Goal: Task Accomplishment & Management: Use online tool/utility

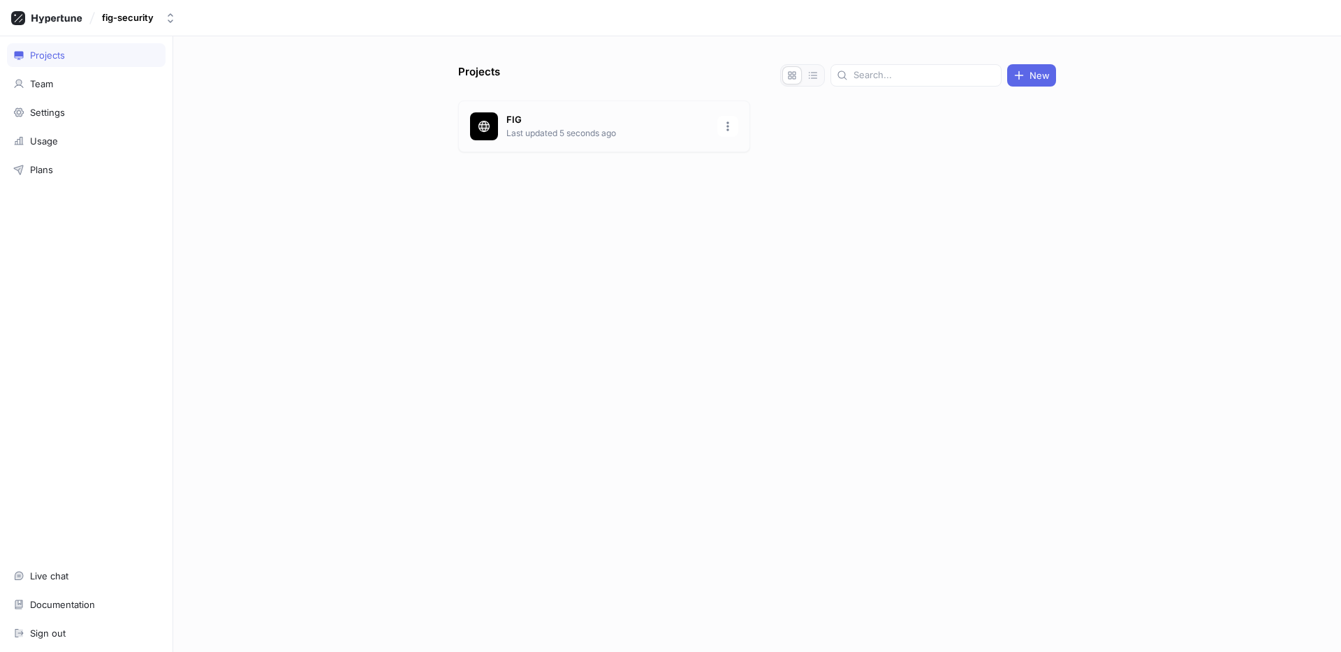
click at [515, 120] on p "FIG" at bounding box center [607, 120] width 203 height 14
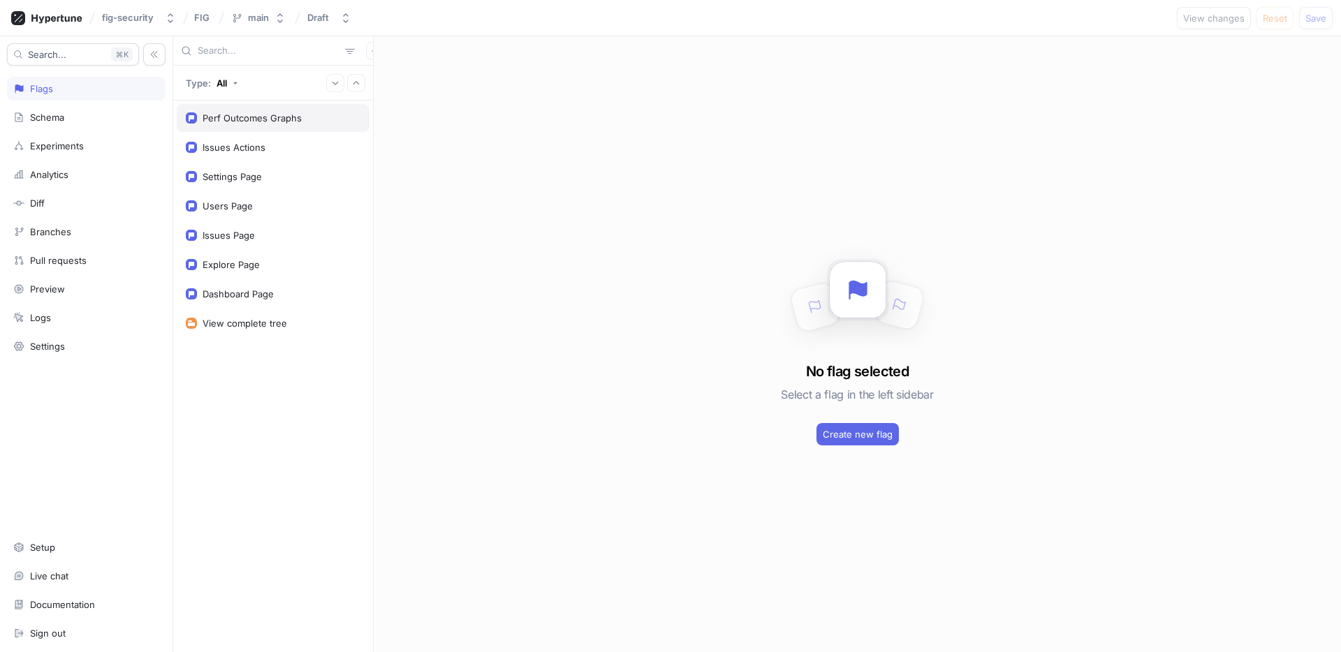
click at [241, 119] on div "Perf Outcomes Graphs" at bounding box center [252, 117] width 99 height 11
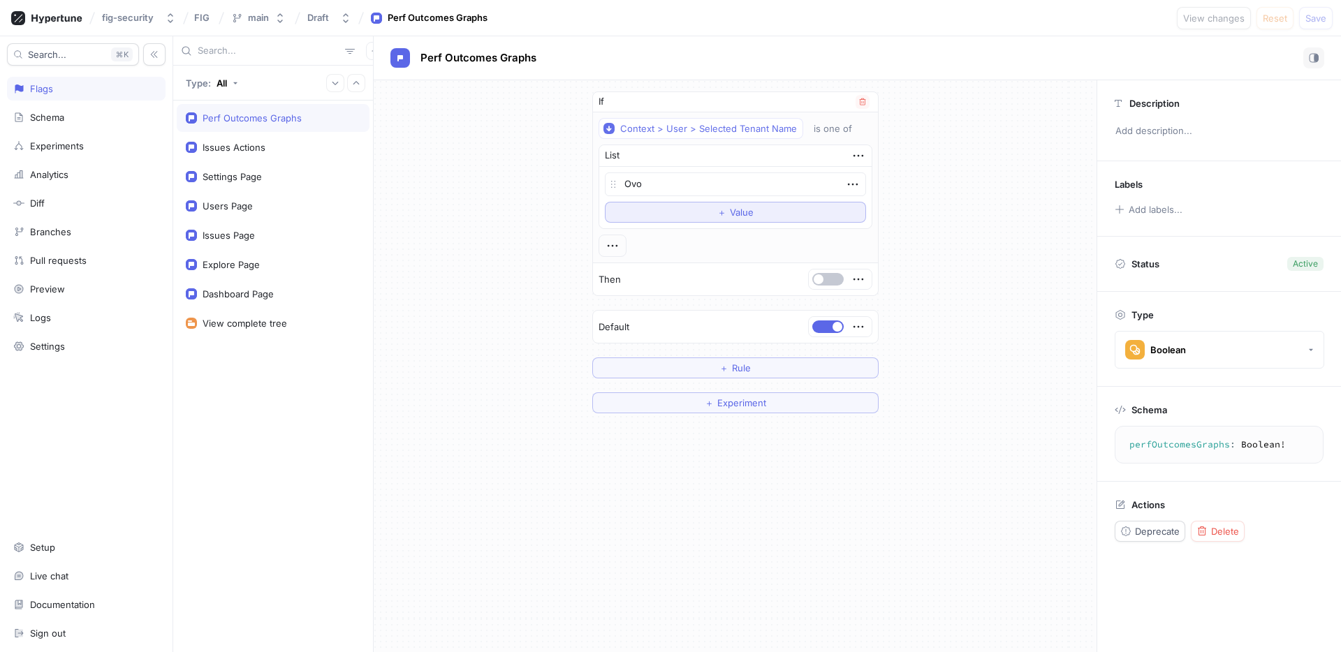
click at [717, 210] on span "＋" at bounding box center [721, 212] width 9 height 8
type textarea "x"
type textarea "לֹ"
type textarea "x"
type textarea "לֹן"
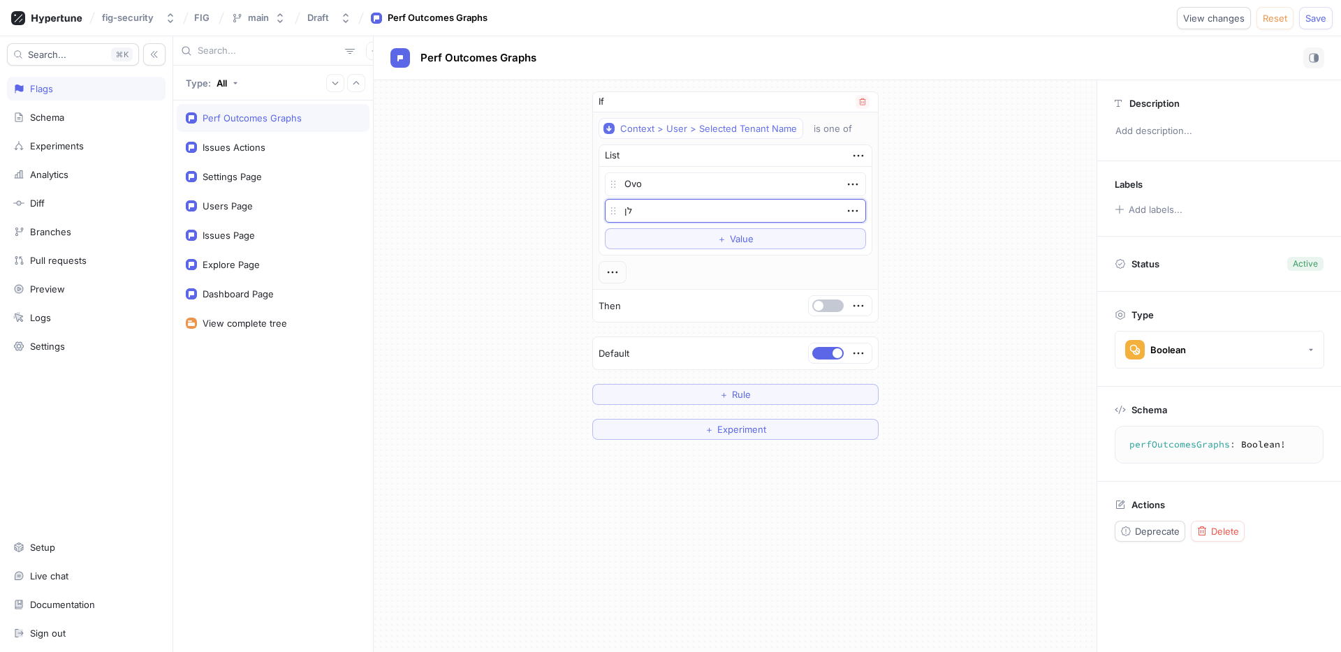
type textarea "x"
type textarea "לֹ"
type textarea "x"
type textarea "ל"
type textarea "x"
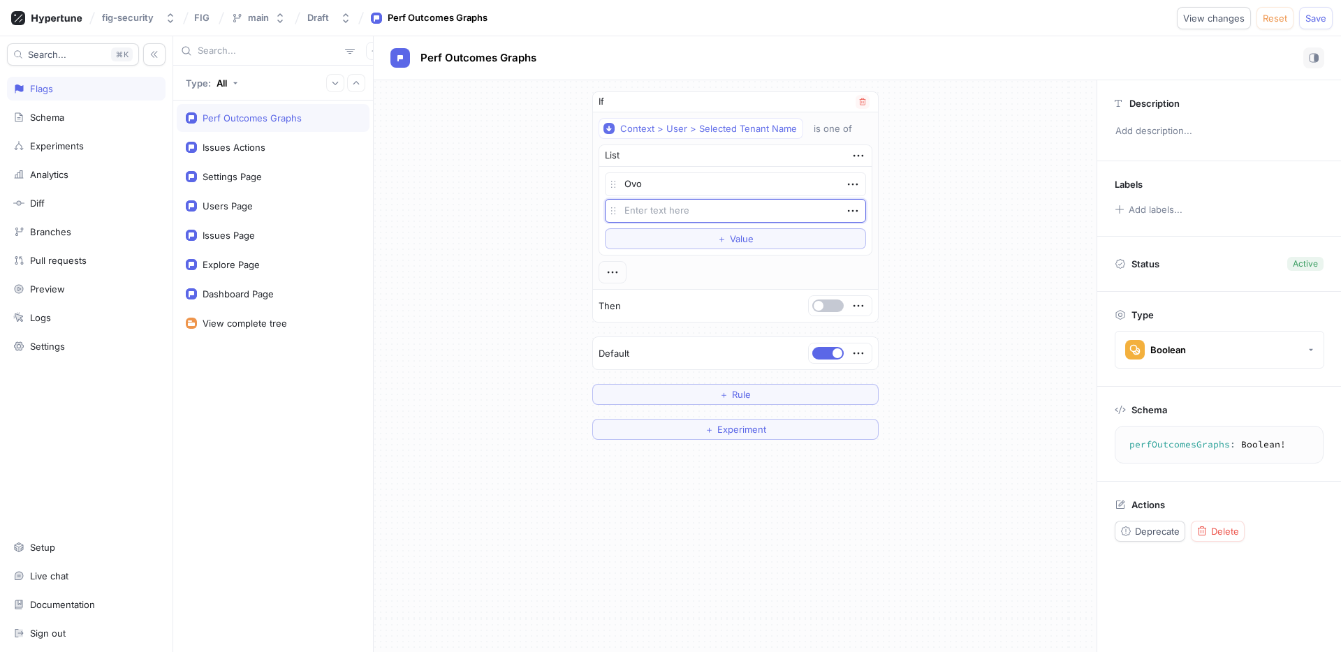
type textarea "x"
type textarea "C"
type textarea "x"
type textarea "Ci"
type textarea "x"
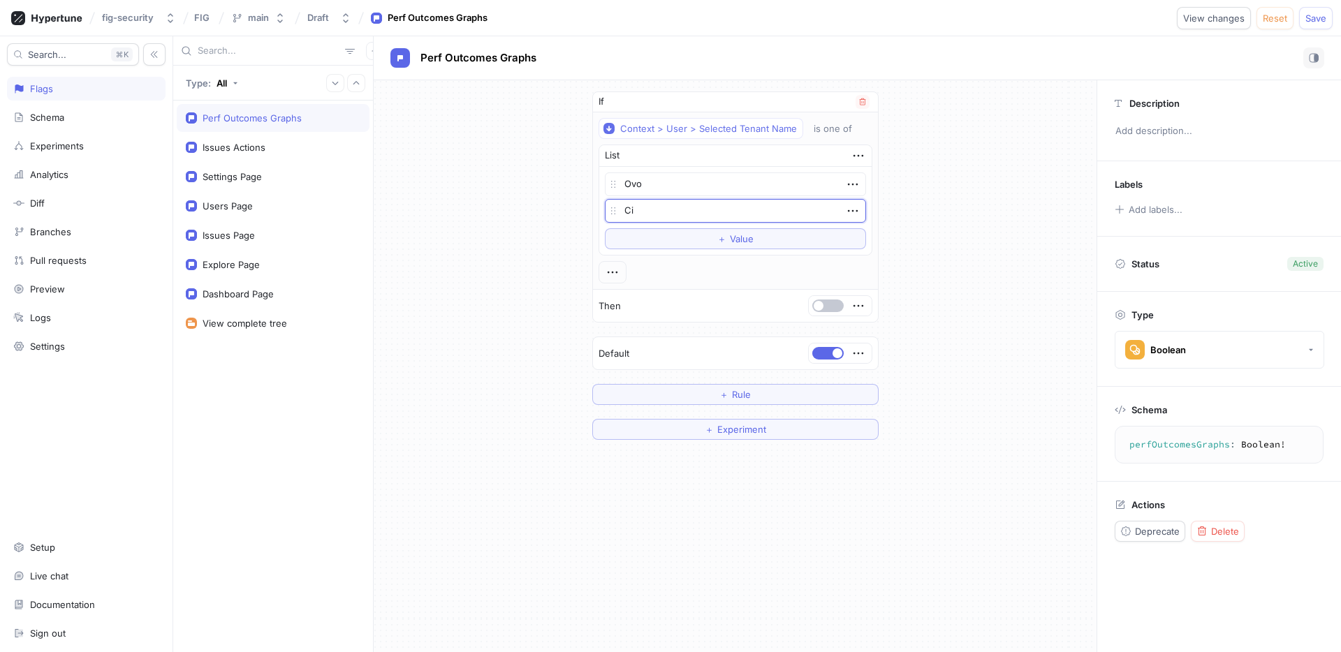
type textarea "Civ"
type textarea "x"
type textarea "Civic"
type textarea "x"
type textarea "Civica"
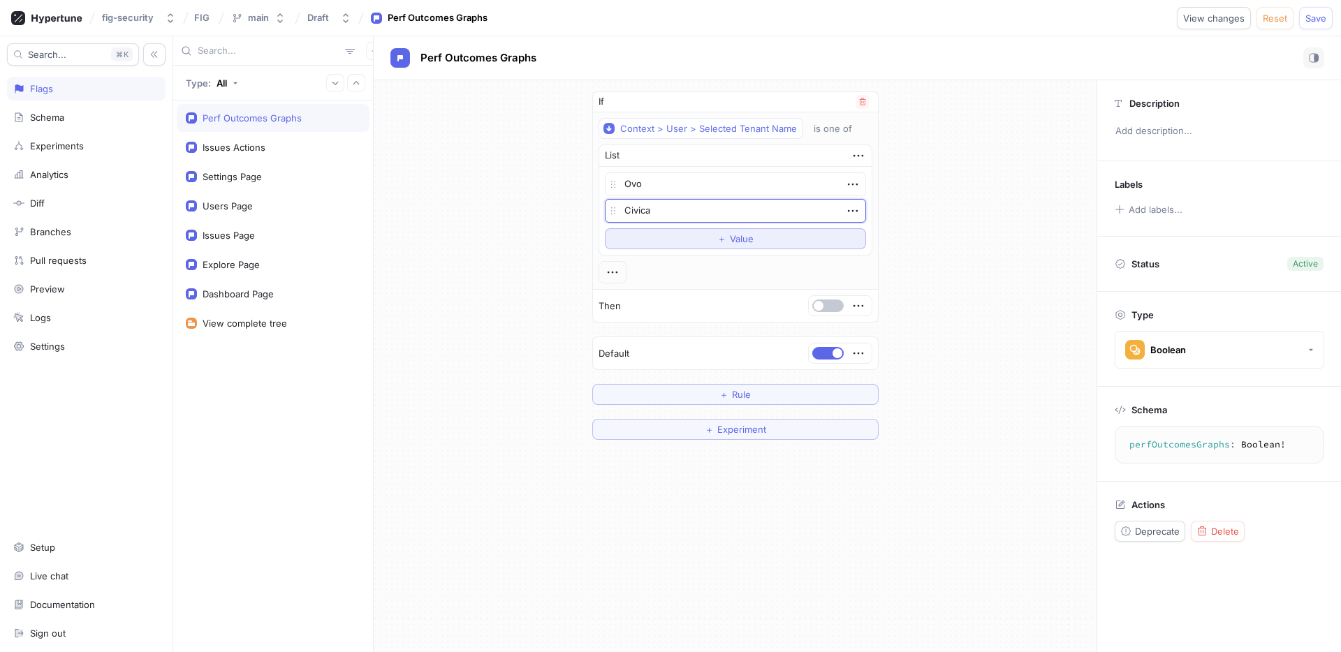
click at [747, 240] on span "Value" at bounding box center [742, 239] width 24 height 8
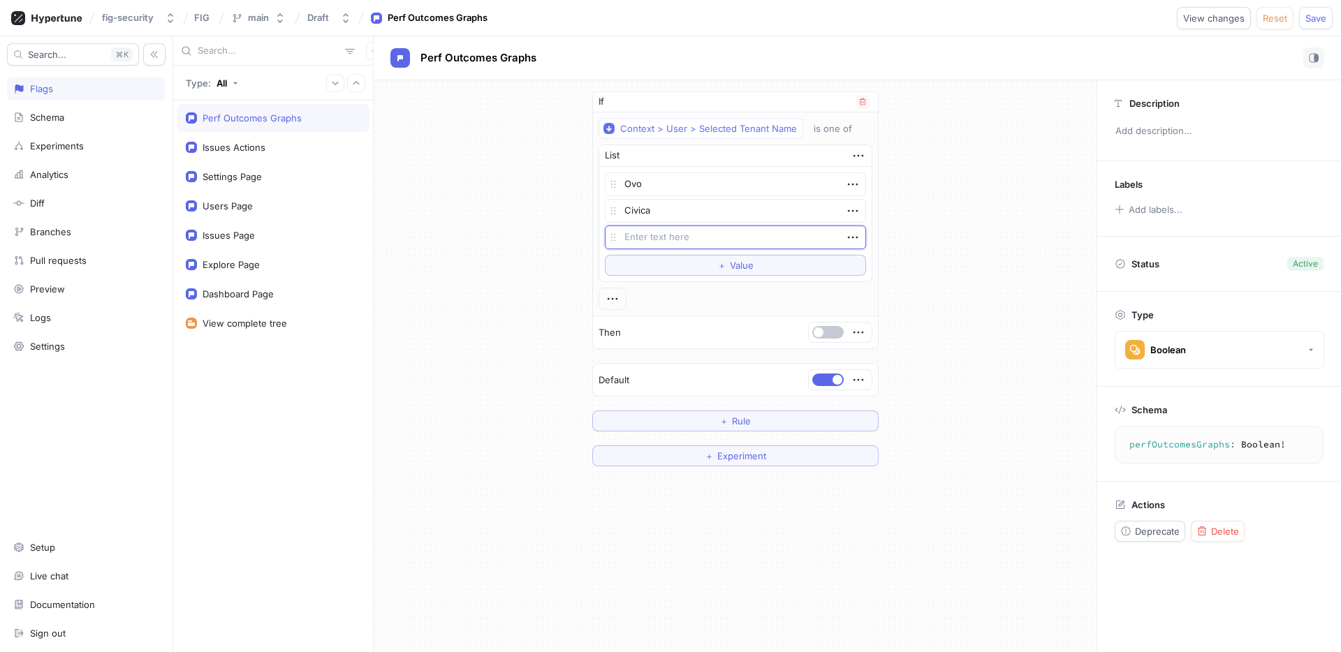
type textarea "x"
type textarea "P"
type textarea "x"
type textarea "Pla"
type textarea "x"
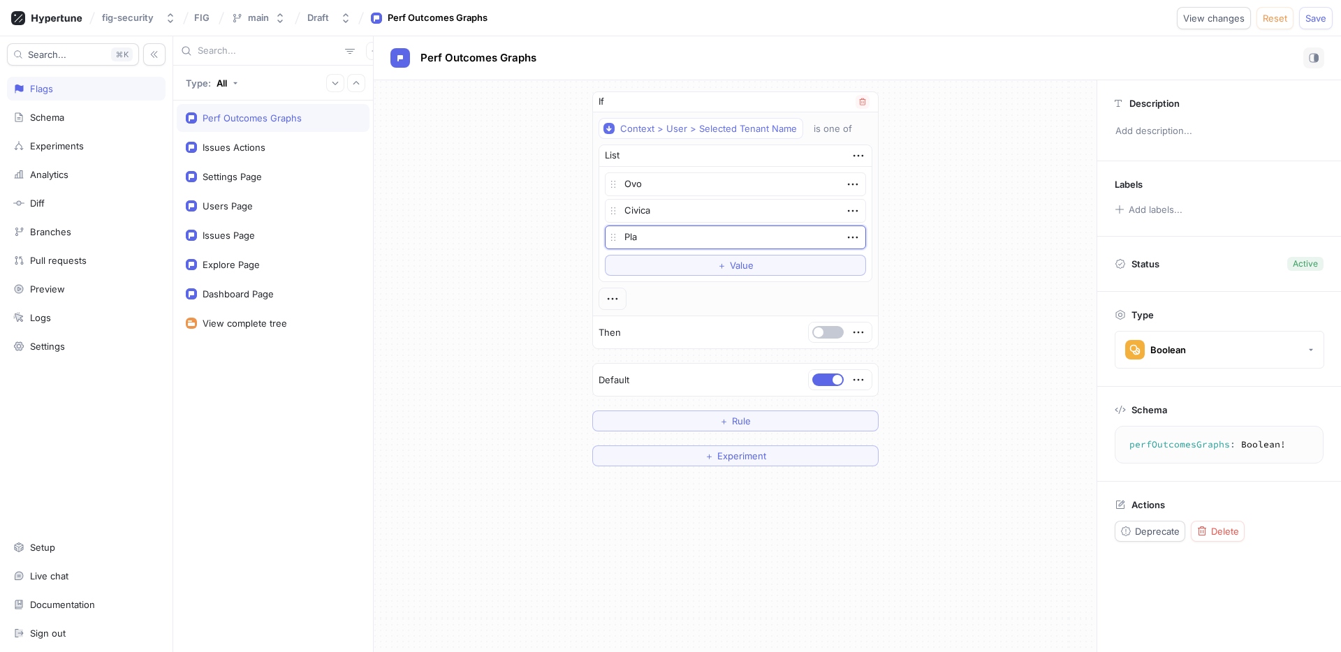
type textarea "Play"
type textarea "x"
type textarea "Playt"
type textarea "x"
type textarea "Playti"
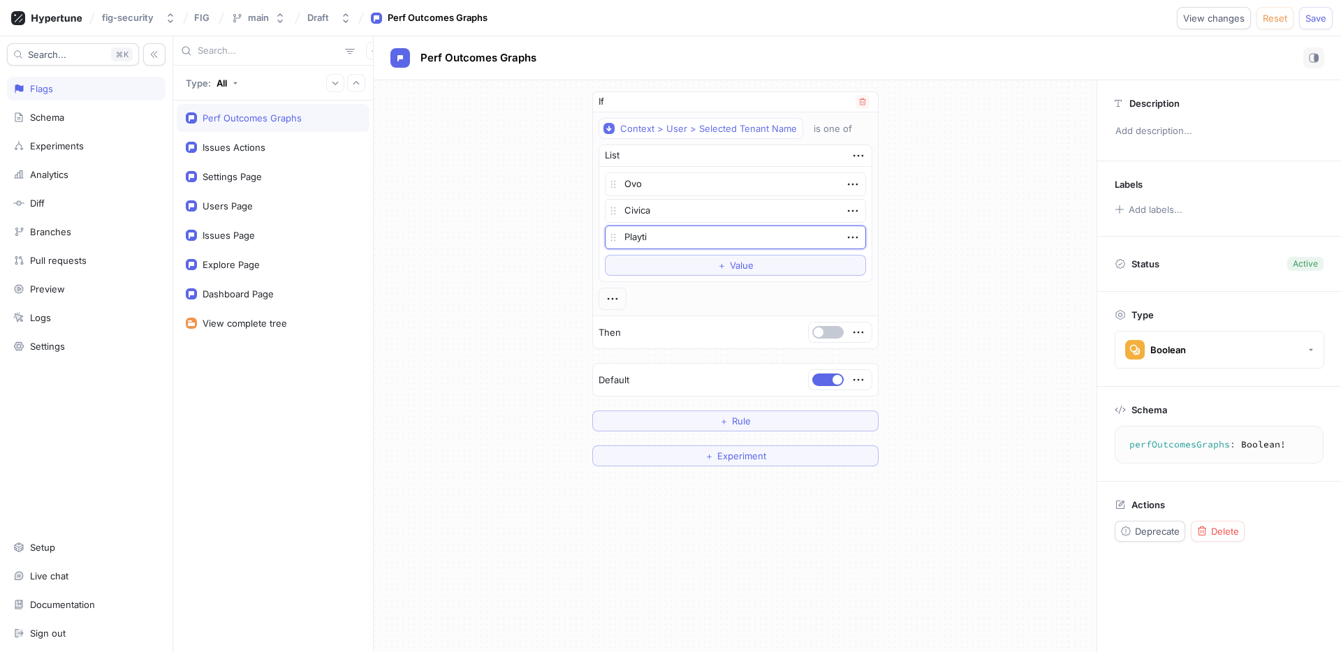
type textarea "x"
type textarea "Playtik"
type textarea "x"
type textarea "Playtika"
click at [986, 335] on div "If Context > User > Selected Tenant Name is one of List Ovo Civica Playtika To …" at bounding box center [735, 278] width 723 height 397
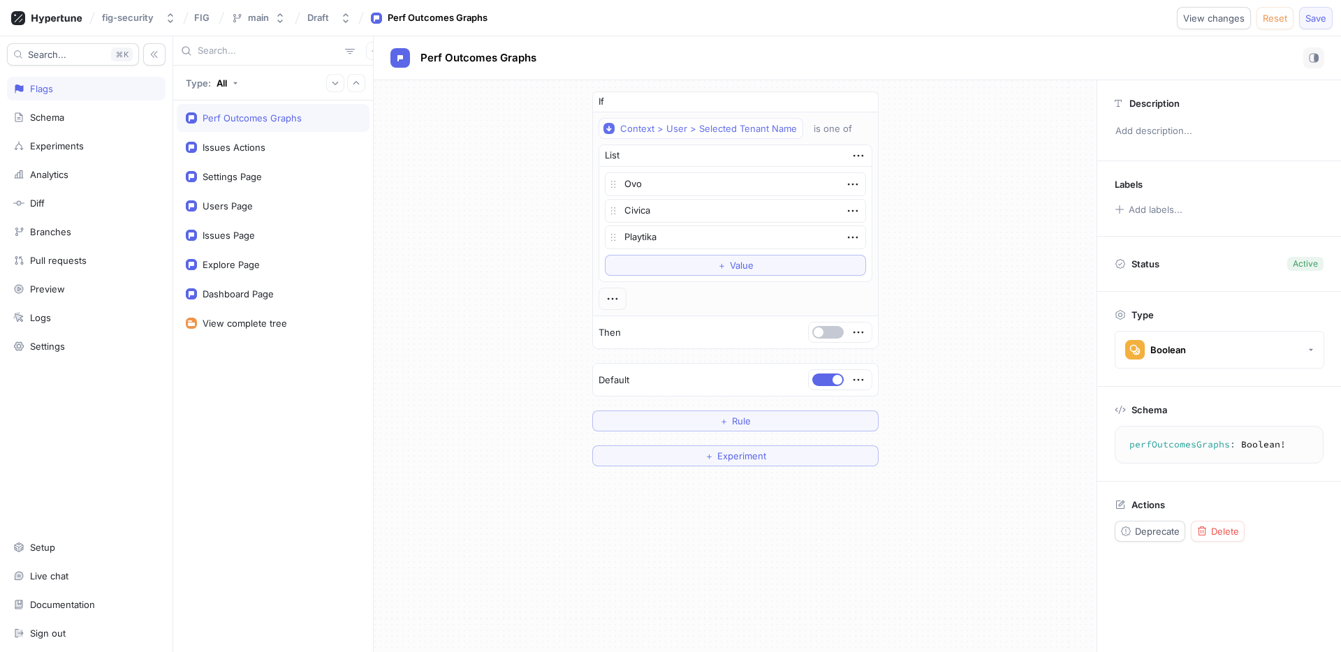
click at [1321, 15] on span "Save" at bounding box center [1315, 18] width 21 height 8
type textarea "x"
